Goal: Communication & Community: Answer question/provide support

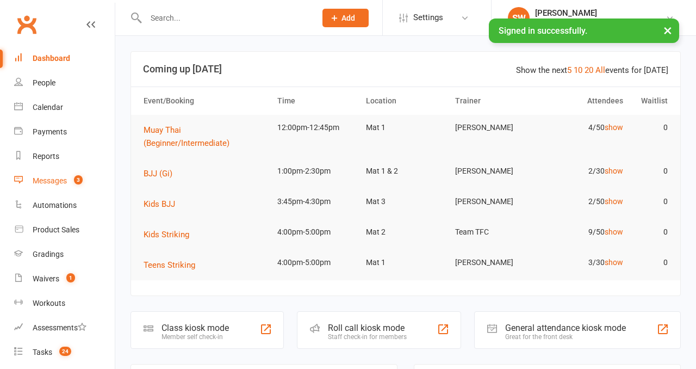
click at [59, 185] on link "Messages 3" at bounding box center [64, 181] width 101 height 24
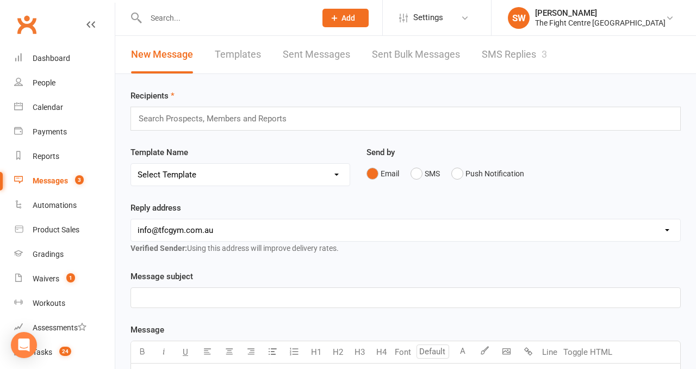
click at [522, 55] on link "SMS Replies 3" at bounding box center [514, 55] width 65 height 38
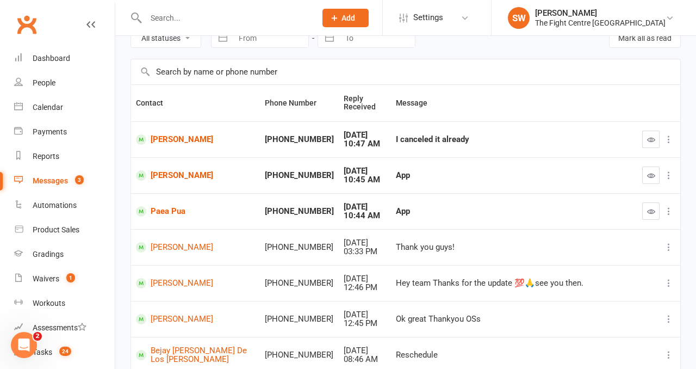
click at [464, 143] on div "I canceled it already" at bounding box center [514, 139] width 237 height 9
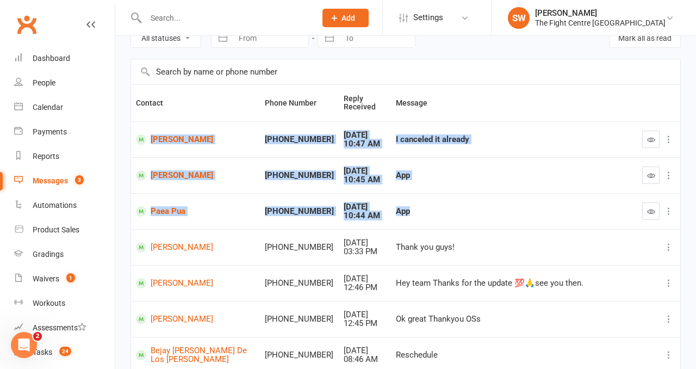
drag, startPoint x: 444, startPoint y: 219, endPoint x: 139, endPoint y: 129, distance: 318.7
click at [139, 129] on tbody "[PERSON_NAME] +61411569088 [DATE] 10:47 AM I canceled it already [PERSON_NAME] …" at bounding box center [405, 305] width 549 height 368
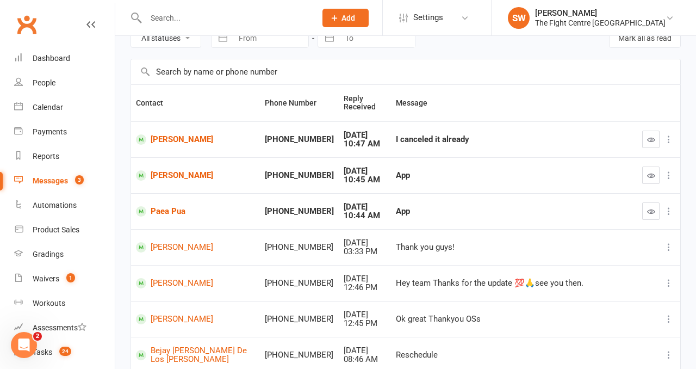
click at [127, 120] on div "All statuses Read only Unread only Navigate forward to interact with the calend…" at bounding box center [405, 285] width 581 height 537
click at [647, 136] on icon "button" at bounding box center [651, 139] width 8 height 8
click at [651, 175] on icon "button" at bounding box center [651, 175] width 8 height 8
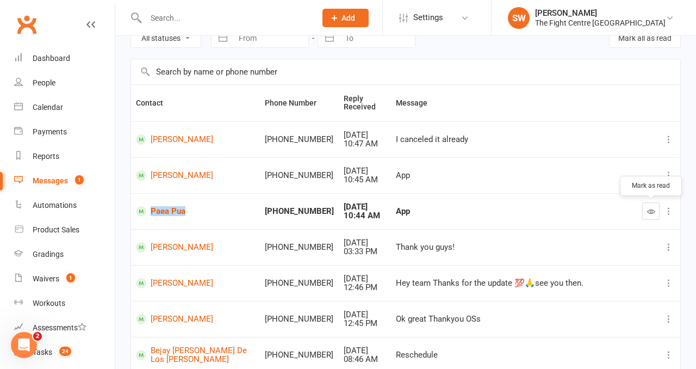
click at [652, 209] on icon "button" at bounding box center [651, 211] width 8 height 8
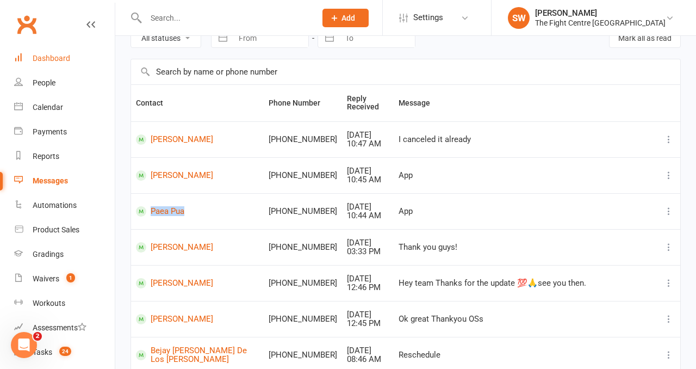
click at [53, 61] on div "Dashboard" at bounding box center [52, 58] width 38 height 9
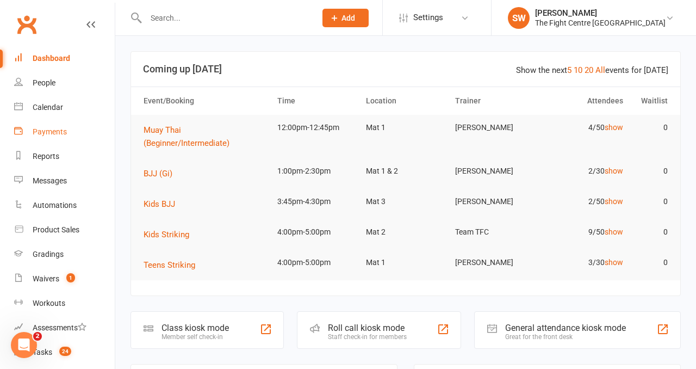
click at [72, 126] on link "Payments" at bounding box center [64, 132] width 101 height 24
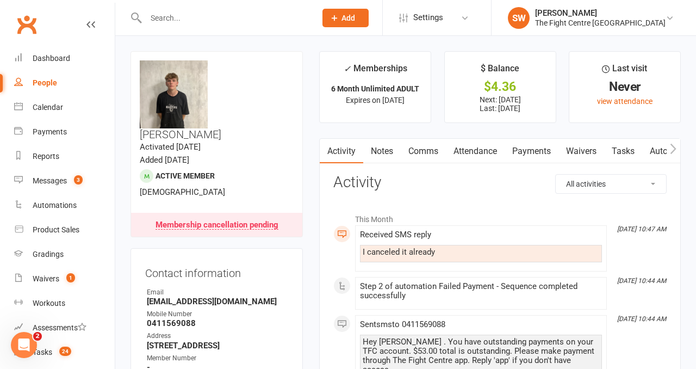
click at [417, 150] on link "Comms" at bounding box center [423, 151] width 45 height 25
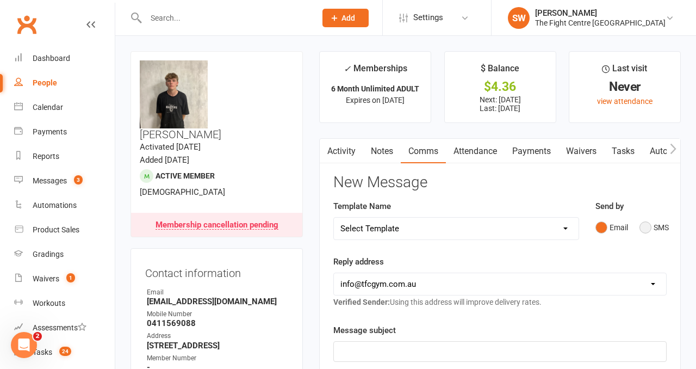
click at [645, 225] on button "SMS" at bounding box center [654, 227] width 29 height 21
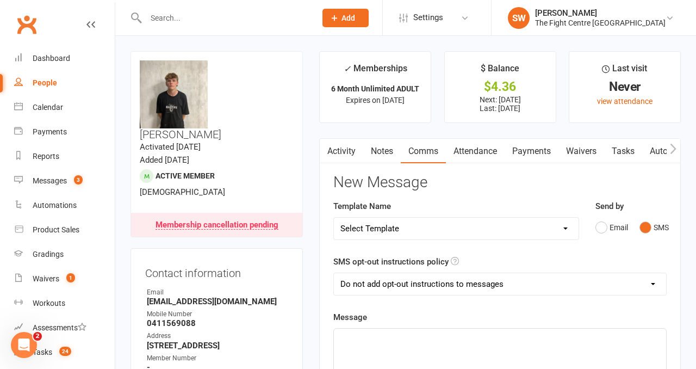
click at [480, 332] on p "﻿" at bounding box center [499, 338] width 319 height 13
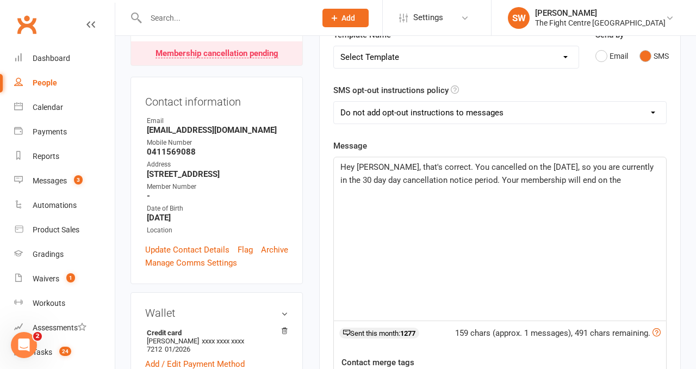
scroll to position [169, 0]
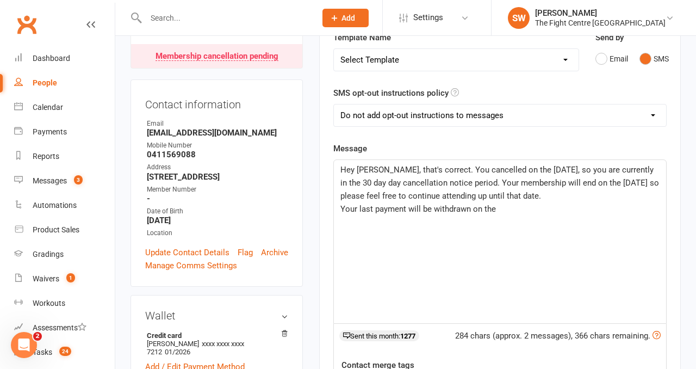
drag, startPoint x: 501, startPoint y: 209, endPoint x: 290, endPoint y: 162, distance: 215.6
copy div "Hey [PERSON_NAME], that's correct. You cancelled on the [DATE], so you are curr…"
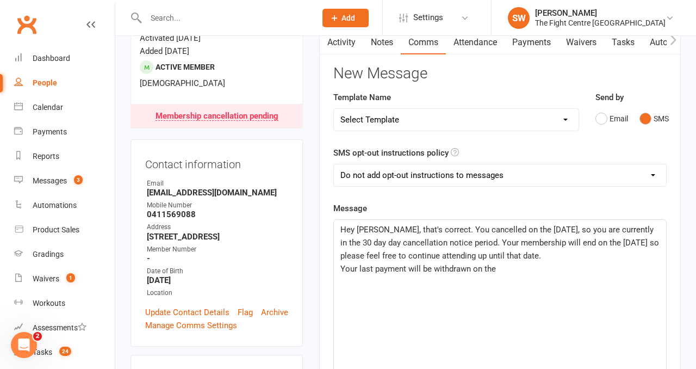
scroll to position [0, 0]
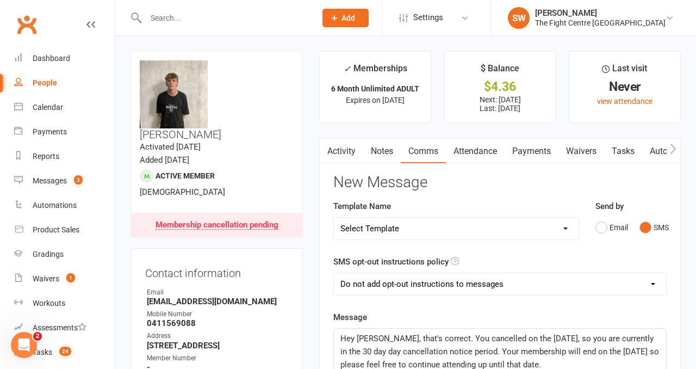
click at [528, 146] on link "Payments" at bounding box center [532, 151] width 54 height 25
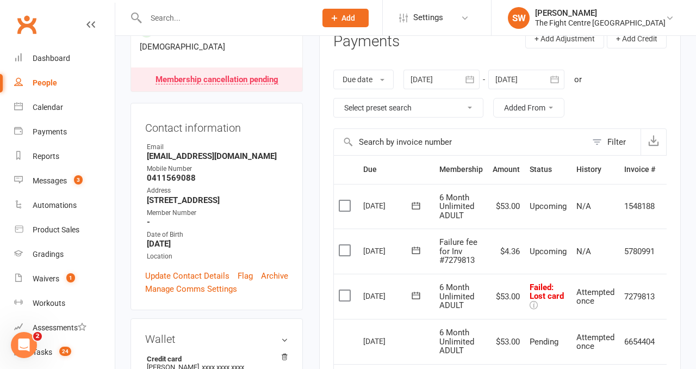
scroll to position [146, 0]
click at [531, 75] on div at bounding box center [526, 79] width 76 height 20
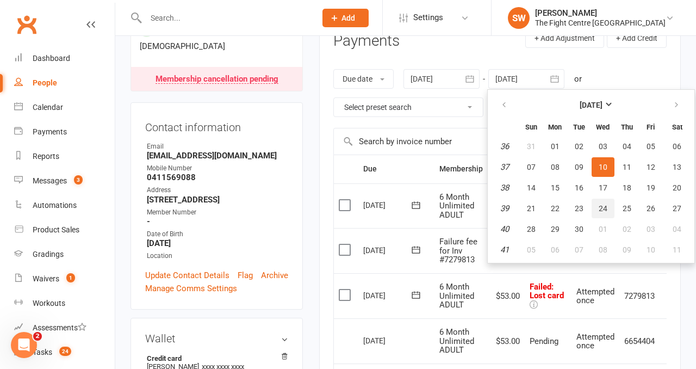
click at [601, 201] on button "24" at bounding box center [603, 209] width 23 height 20
type input "[DATE]"
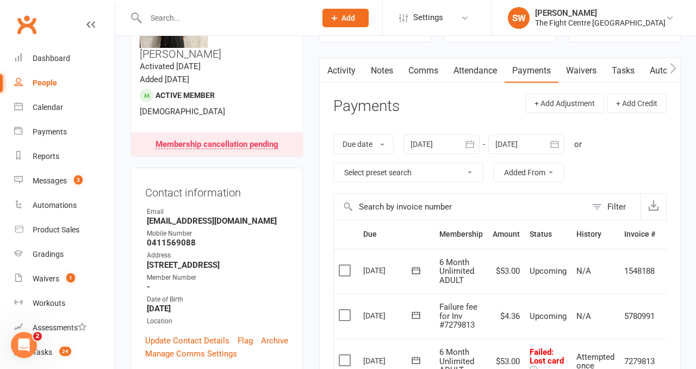
scroll to position [82, 0]
click at [420, 69] on link "Comms" at bounding box center [423, 69] width 45 height 25
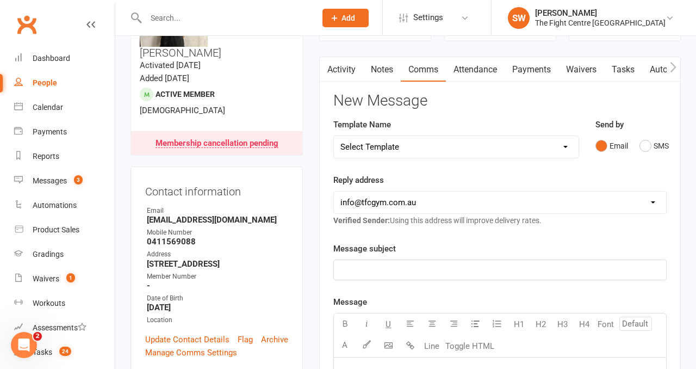
click at [639, 143] on div "Email SMS" at bounding box center [631, 145] width 71 height 21
click at [646, 146] on button "SMS" at bounding box center [654, 145] width 29 height 21
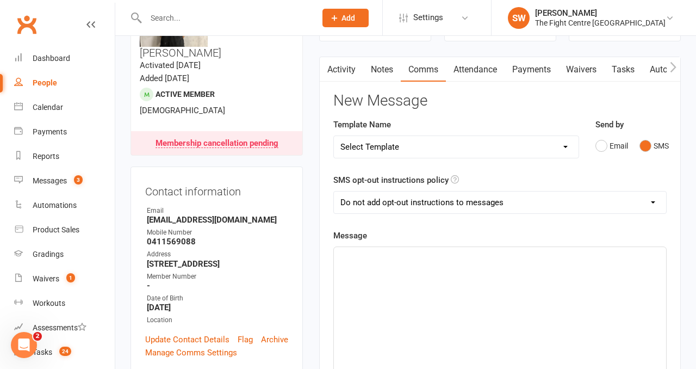
click at [482, 297] on div "﻿" at bounding box center [500, 328] width 332 height 163
paste div
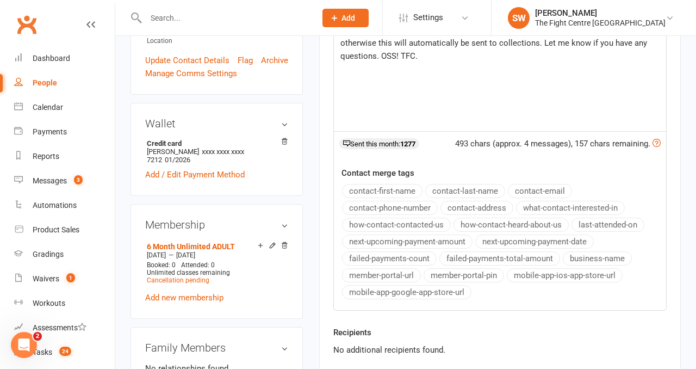
scroll to position [434, 0]
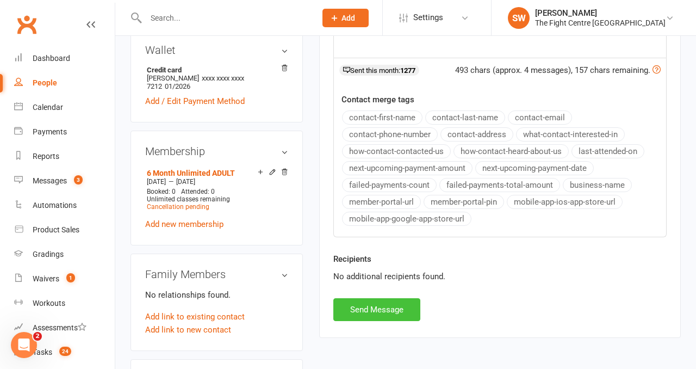
click at [377, 307] on button "Send Message" at bounding box center [376, 309] width 87 height 23
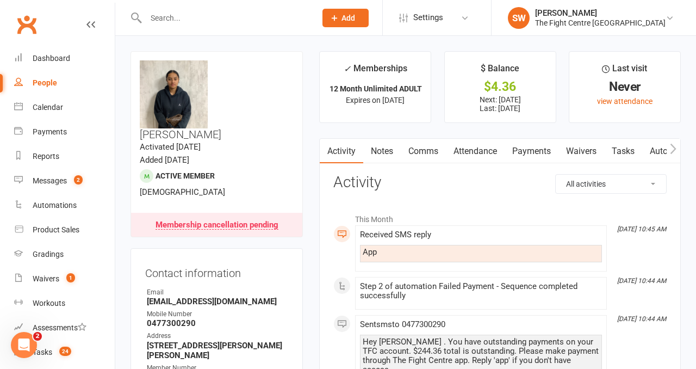
click at [519, 152] on link "Payments" at bounding box center [532, 151] width 54 height 25
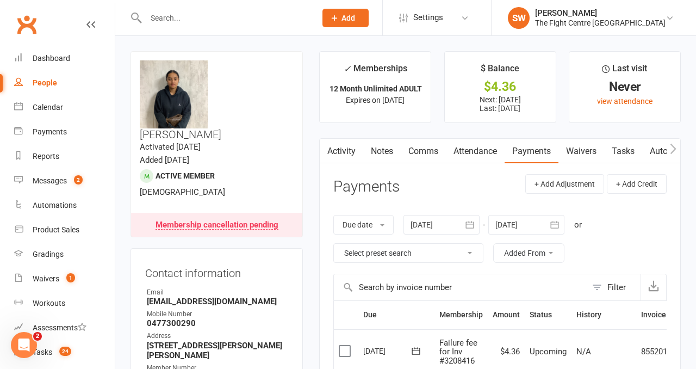
click at [674, 148] on icon "button" at bounding box center [673, 148] width 7 height 11
click at [675, 148] on icon "button" at bounding box center [674, 149] width 6 height 10
click at [674, 148] on icon "button" at bounding box center [673, 148] width 7 height 11
click at [576, 146] on link "Mobile App" at bounding box center [581, 151] width 59 height 25
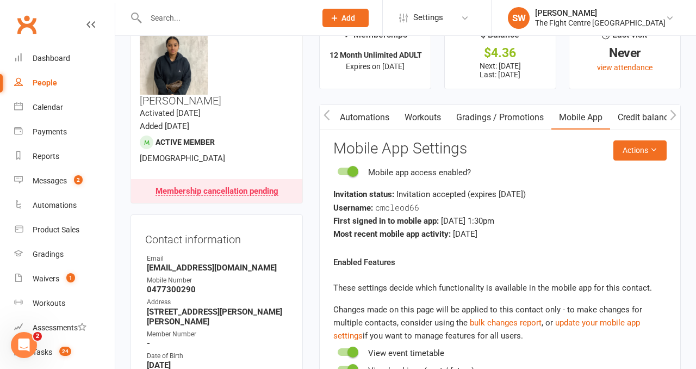
scroll to position [41, 0]
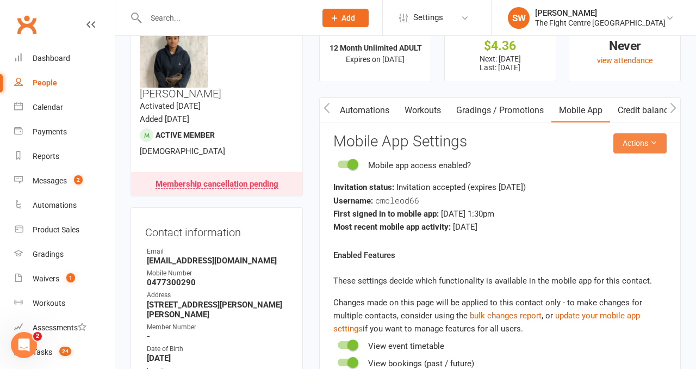
click at [642, 143] on button "Actions" at bounding box center [640, 143] width 53 height 20
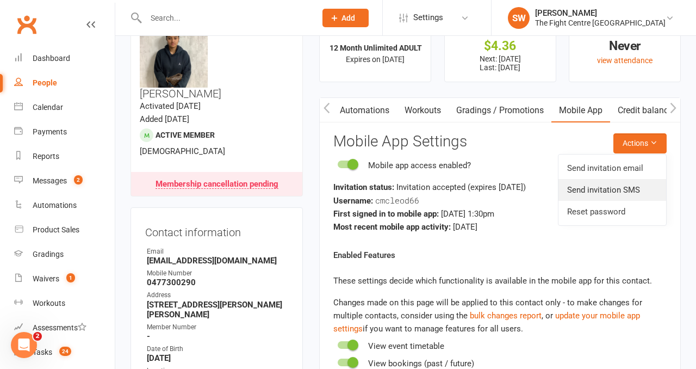
click at [642, 183] on link "Send invitation SMS" at bounding box center [613, 190] width 108 height 22
click at [642, 183] on div "Invitation status: Invitation accepted (expires 13 days ago )" at bounding box center [499, 187] width 333 height 13
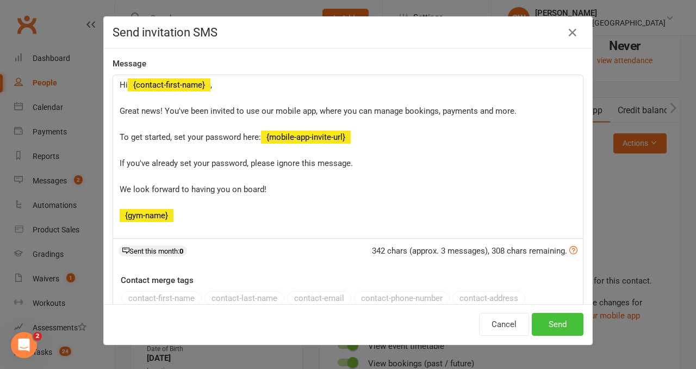
click at [561, 321] on button "Send" at bounding box center [558, 324] width 52 height 23
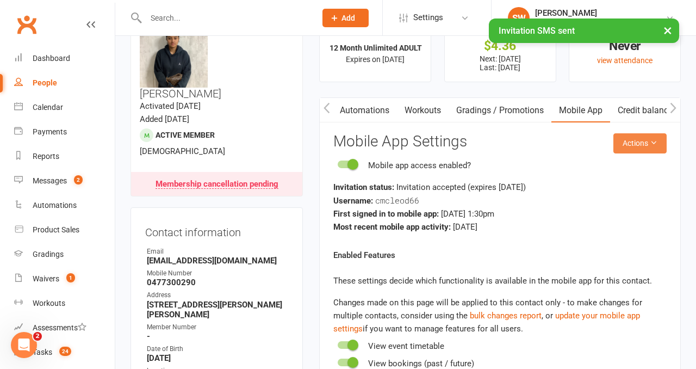
click at [636, 142] on button "Actions" at bounding box center [640, 143] width 53 height 20
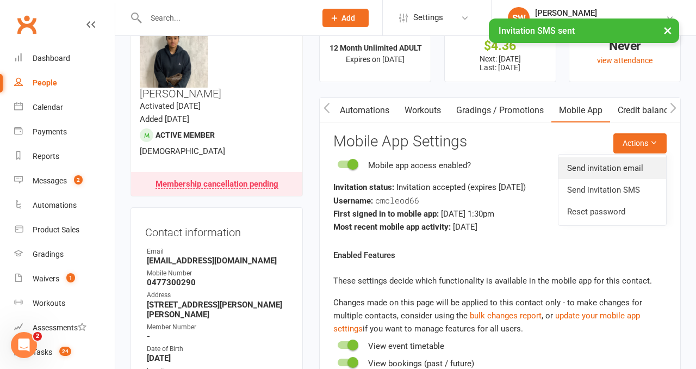
click at [644, 170] on link "Send invitation email" at bounding box center [613, 168] width 108 height 22
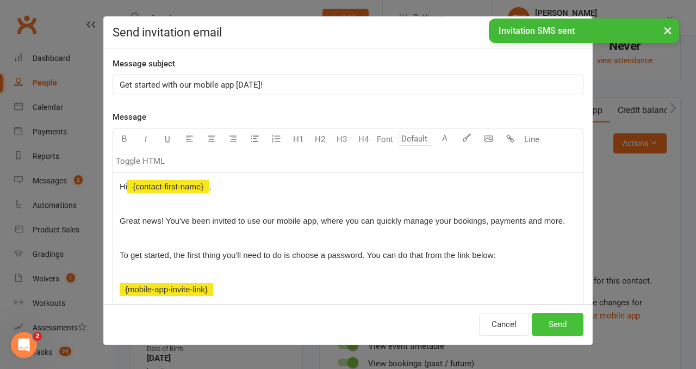
click at [564, 320] on button "Send" at bounding box center [558, 324] width 52 height 23
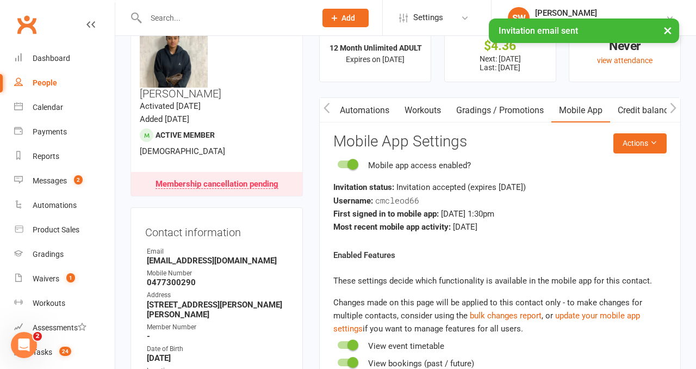
click at [336, 104] on link "Automations" at bounding box center [364, 110] width 65 height 25
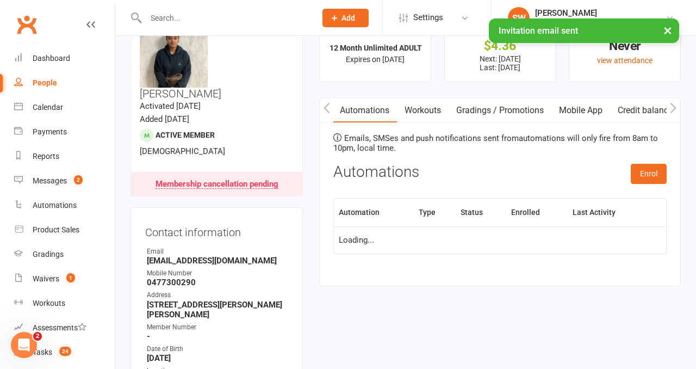
click at [329, 104] on icon "button" at bounding box center [327, 107] width 7 height 11
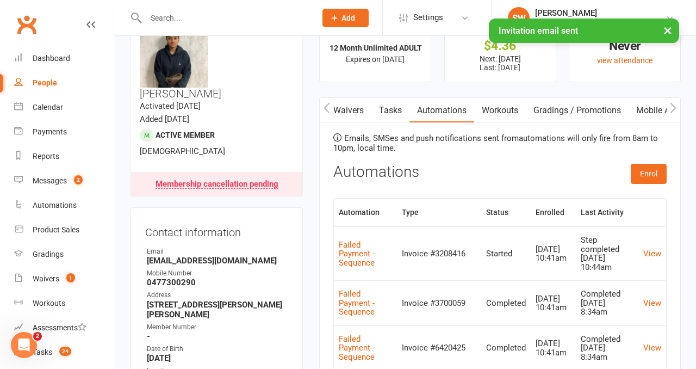
click at [329, 104] on icon "button" at bounding box center [327, 107] width 7 height 11
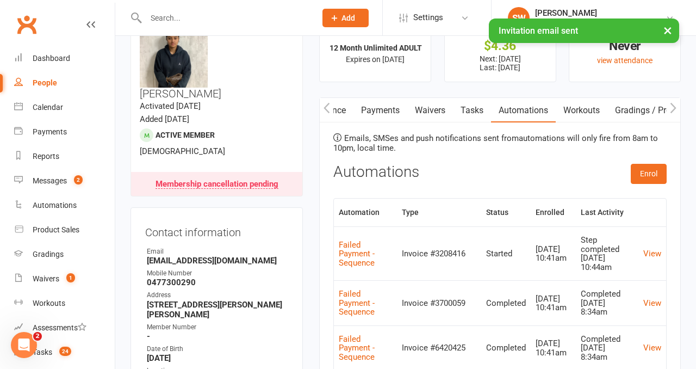
click at [329, 104] on icon "button" at bounding box center [327, 107] width 7 height 11
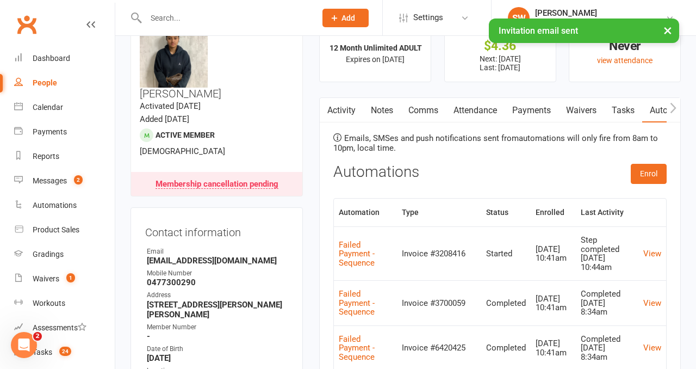
click at [443, 108] on link "Comms" at bounding box center [423, 110] width 45 height 25
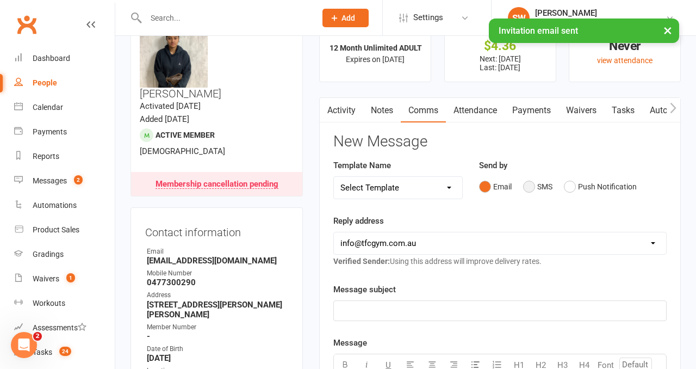
click at [548, 185] on button "SMS" at bounding box center [537, 186] width 29 height 21
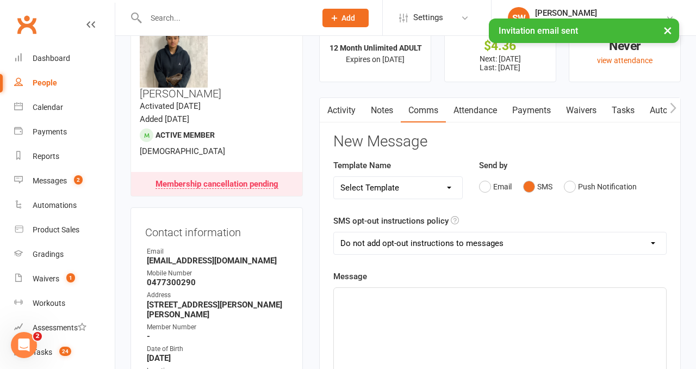
click at [513, 325] on div "﻿" at bounding box center [500, 369] width 332 height 163
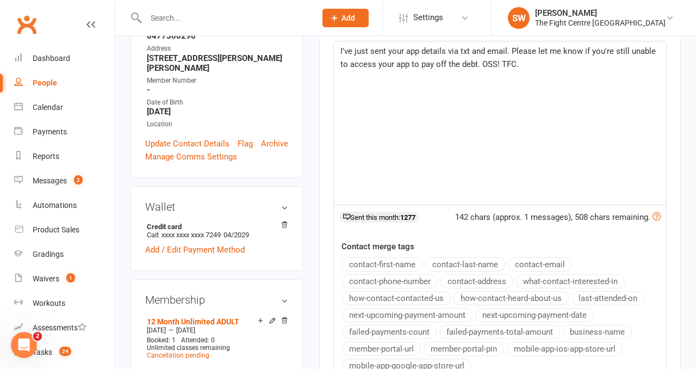
scroll to position [451, 0]
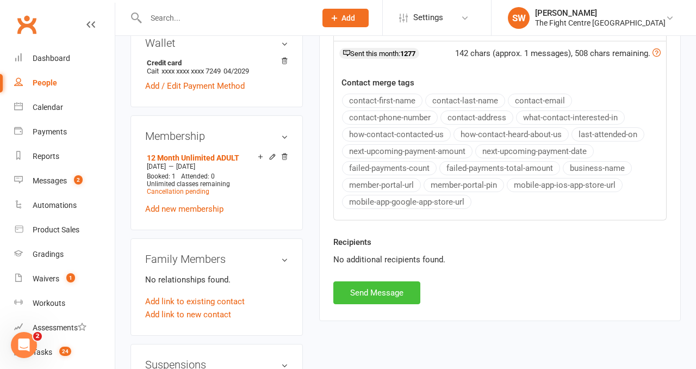
click at [372, 288] on button "Send Message" at bounding box center [376, 292] width 87 height 23
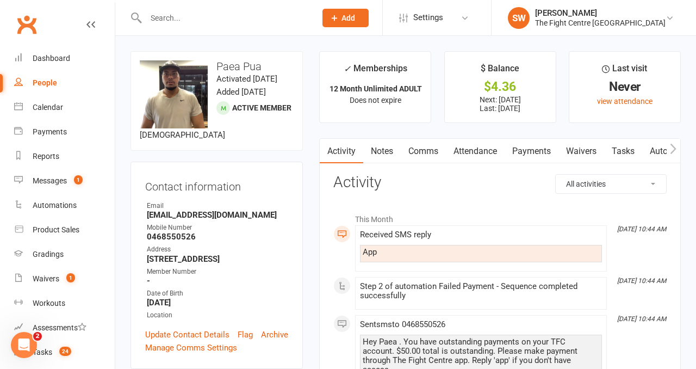
click at [673, 145] on icon "button" at bounding box center [674, 149] width 6 height 10
click at [673, 145] on icon "button" at bounding box center [673, 148] width 7 height 11
click at [572, 150] on link "Mobile App" at bounding box center [581, 151] width 59 height 25
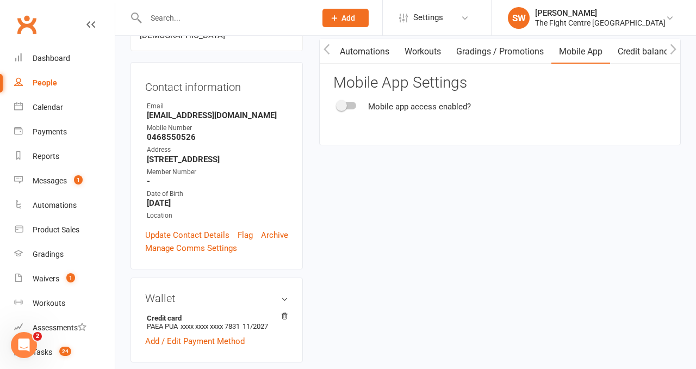
scroll to position [90, 0]
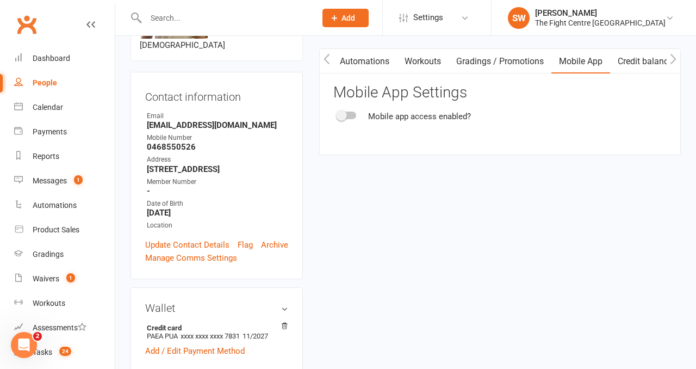
click at [350, 112] on div at bounding box center [347, 116] width 18 height 8
click at [338, 114] on input "checkbox" at bounding box center [338, 114] width 0 height 0
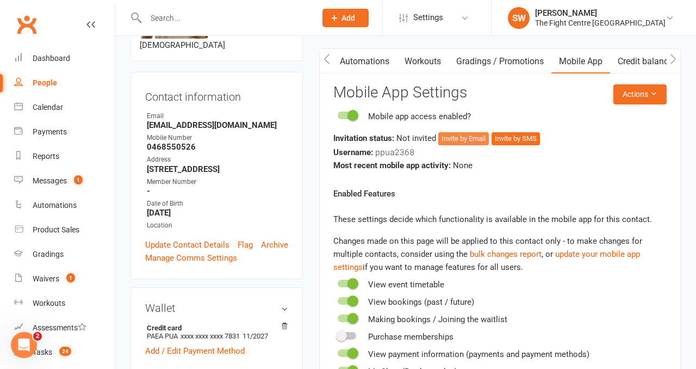
click at [465, 134] on button "Invite by Email" at bounding box center [463, 138] width 51 height 13
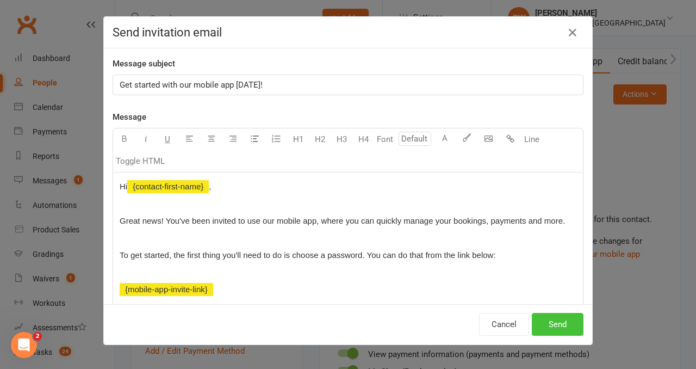
click at [555, 324] on button "Send" at bounding box center [558, 324] width 52 height 23
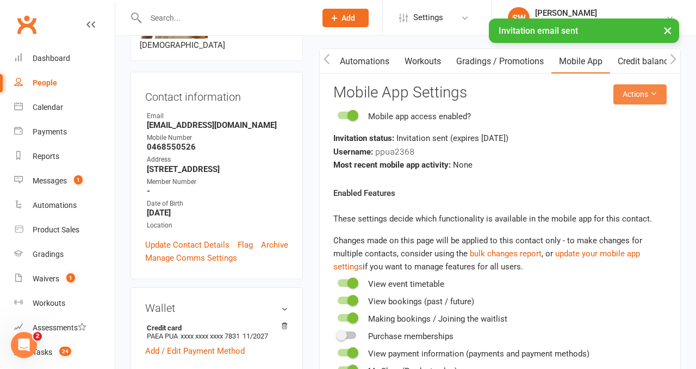
click at [640, 102] on button "Actions" at bounding box center [640, 94] width 53 height 20
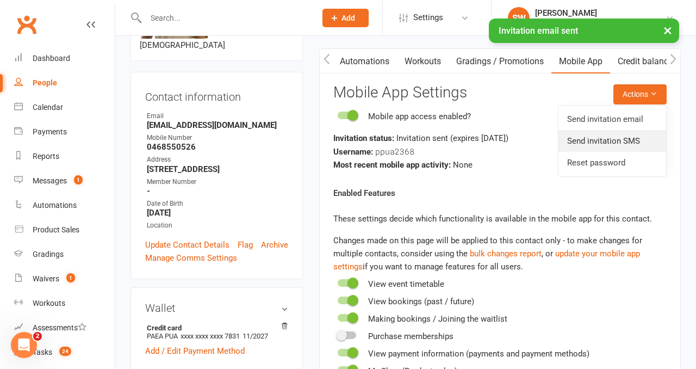
click at [624, 140] on link "Send invitation SMS" at bounding box center [613, 141] width 108 height 22
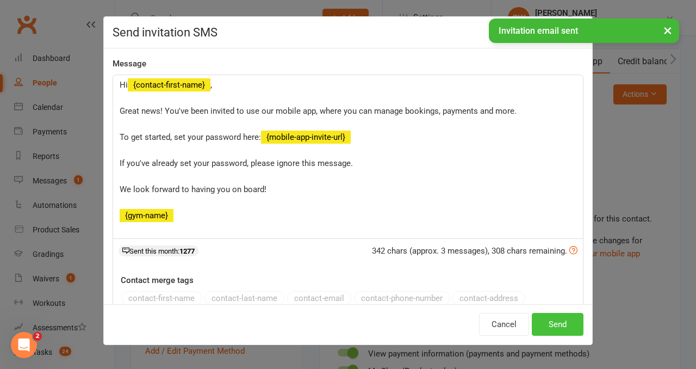
click at [560, 325] on button "Send" at bounding box center [558, 324] width 52 height 23
